Goal: Check status: Check status

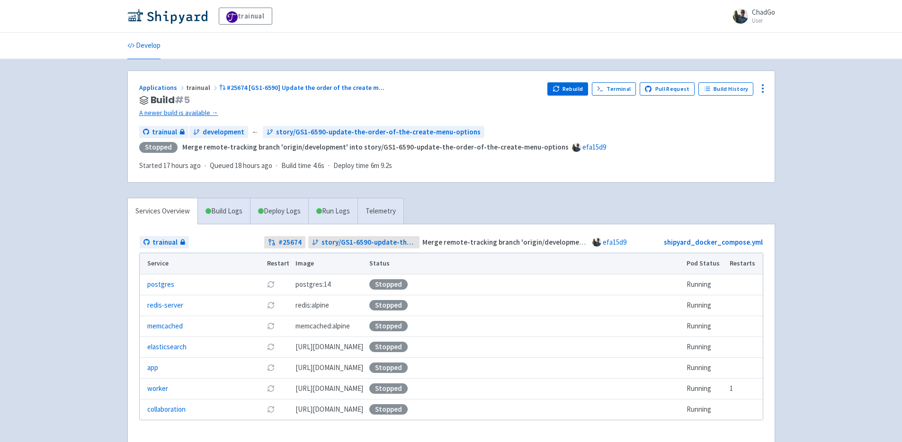
scroll to position [18, 0]
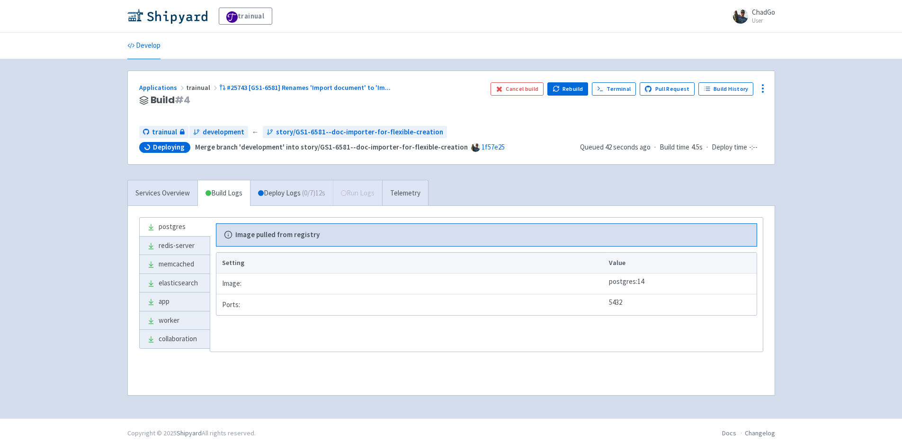
click at [845, 141] on div "trainual ChadGo User Profile Sign out Develop" at bounding box center [451, 209] width 902 height 419
click at [836, 164] on div "trainual ChadGo User Profile Sign out Develop" at bounding box center [451, 209] width 902 height 419
click at [43, 130] on div "trainual ChadGo User Profile Sign out Develop" at bounding box center [451, 209] width 902 height 419
